Goal: Task Accomplishment & Management: Use online tool/utility

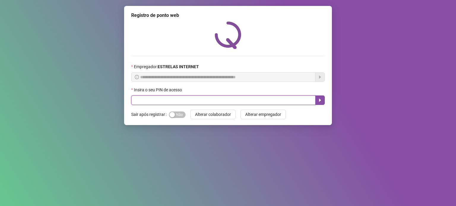
click at [146, 97] on input "text" at bounding box center [223, 101] width 184 height 10
type input "*****"
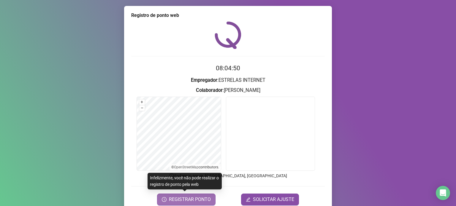
click at [185, 200] on span "REGISTRAR PONTO" at bounding box center [190, 199] width 42 height 7
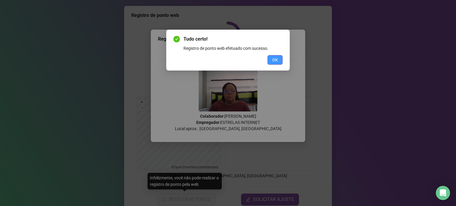
click at [273, 58] on span "OK" at bounding box center [275, 60] width 6 height 7
